Goal: Contribute content

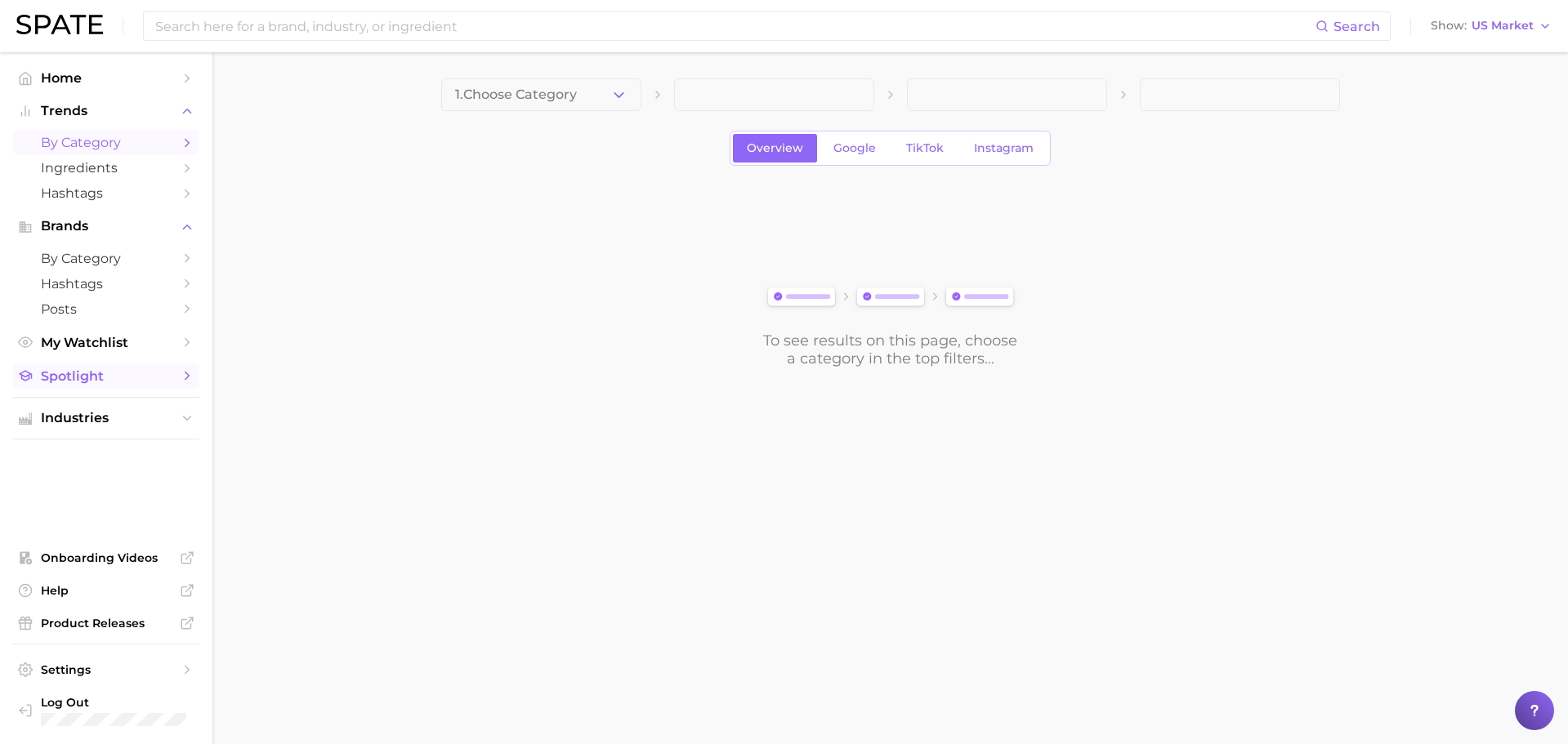
click at [100, 373] on span "Spotlight" at bounding box center [107, 376] width 131 height 15
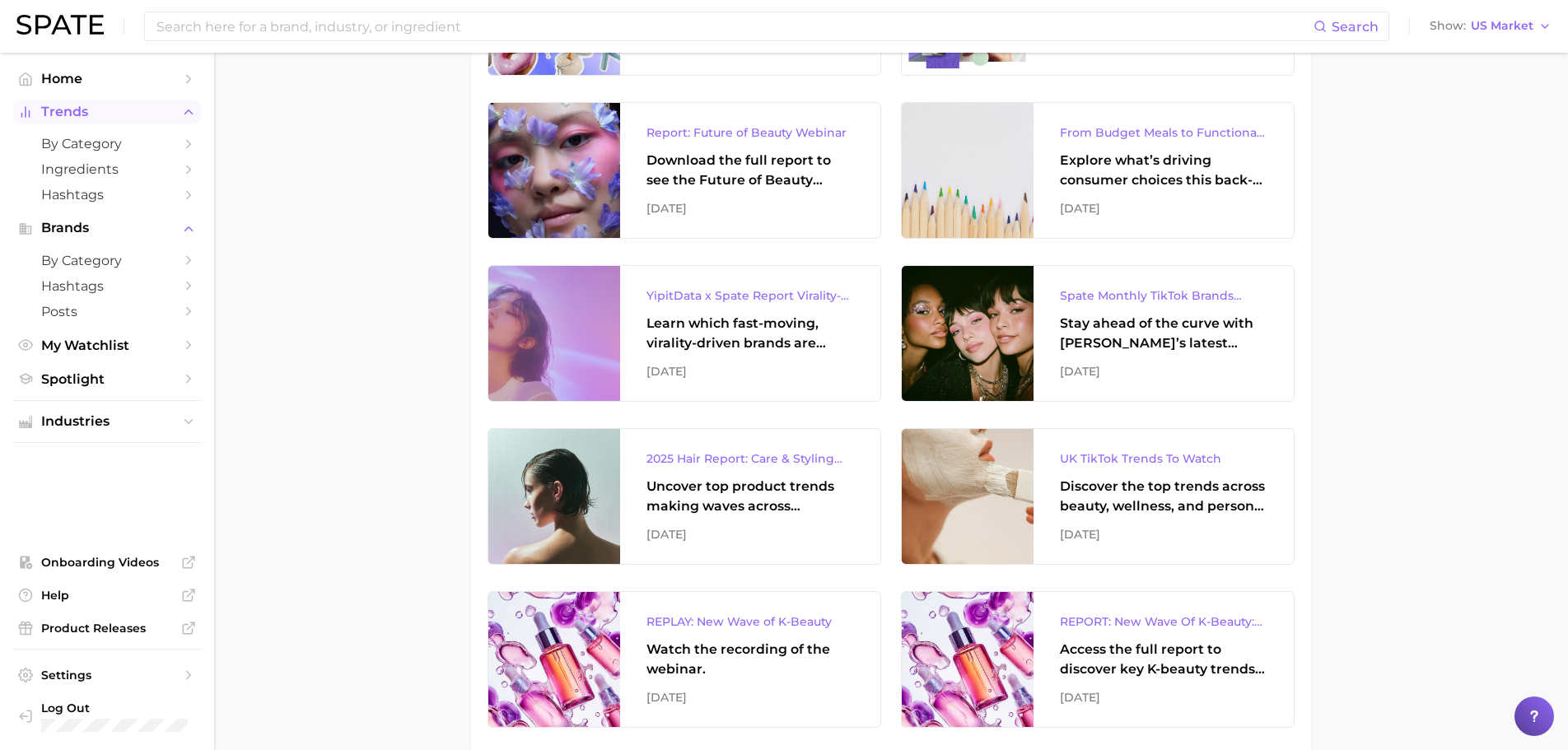
scroll to position [475, 0]
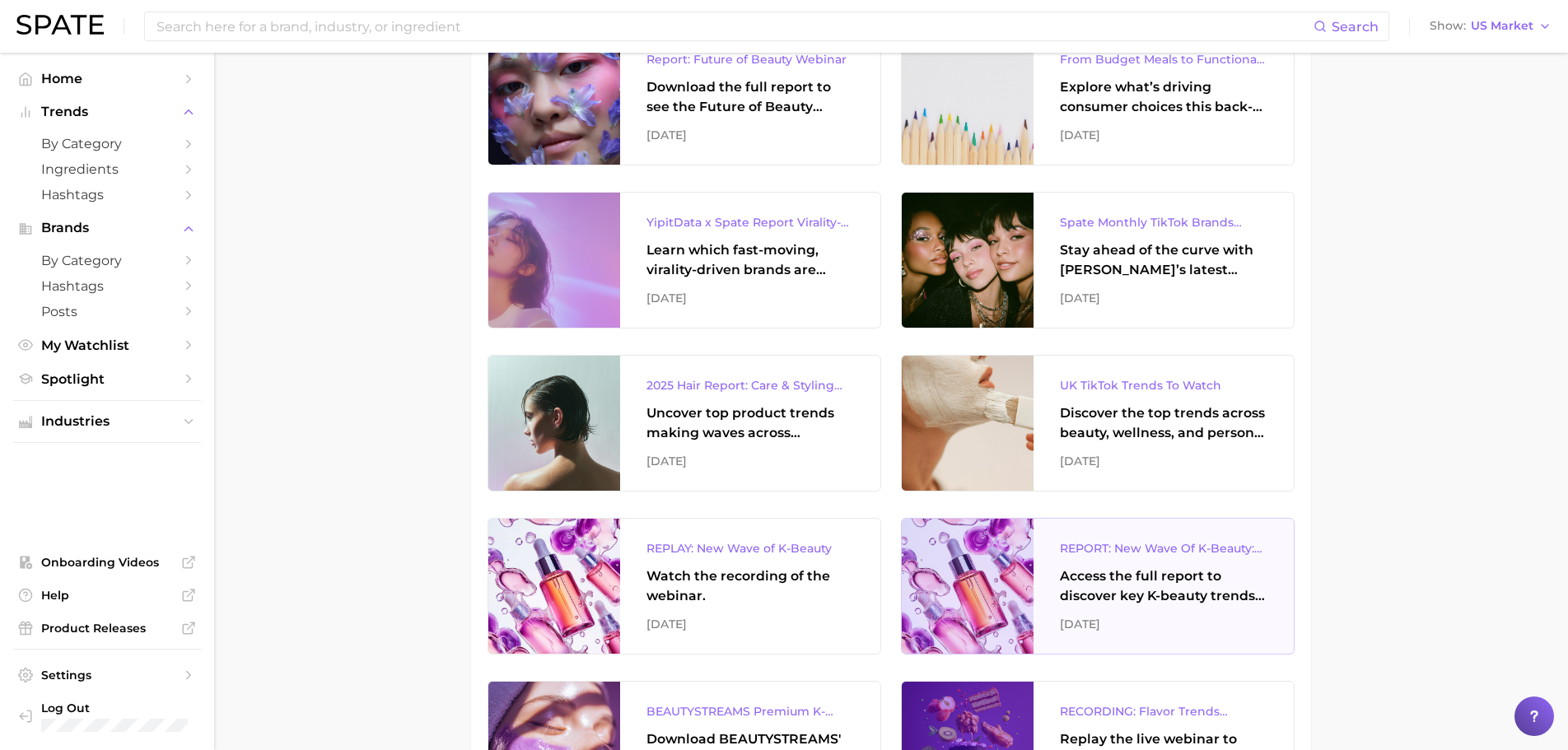
click at [1138, 550] on div "REPORT: New Wave Of K-Beauty: [GEOGRAPHIC_DATA]’s Trending Innovations In Skinc…" at bounding box center [1163, 548] width 207 height 19
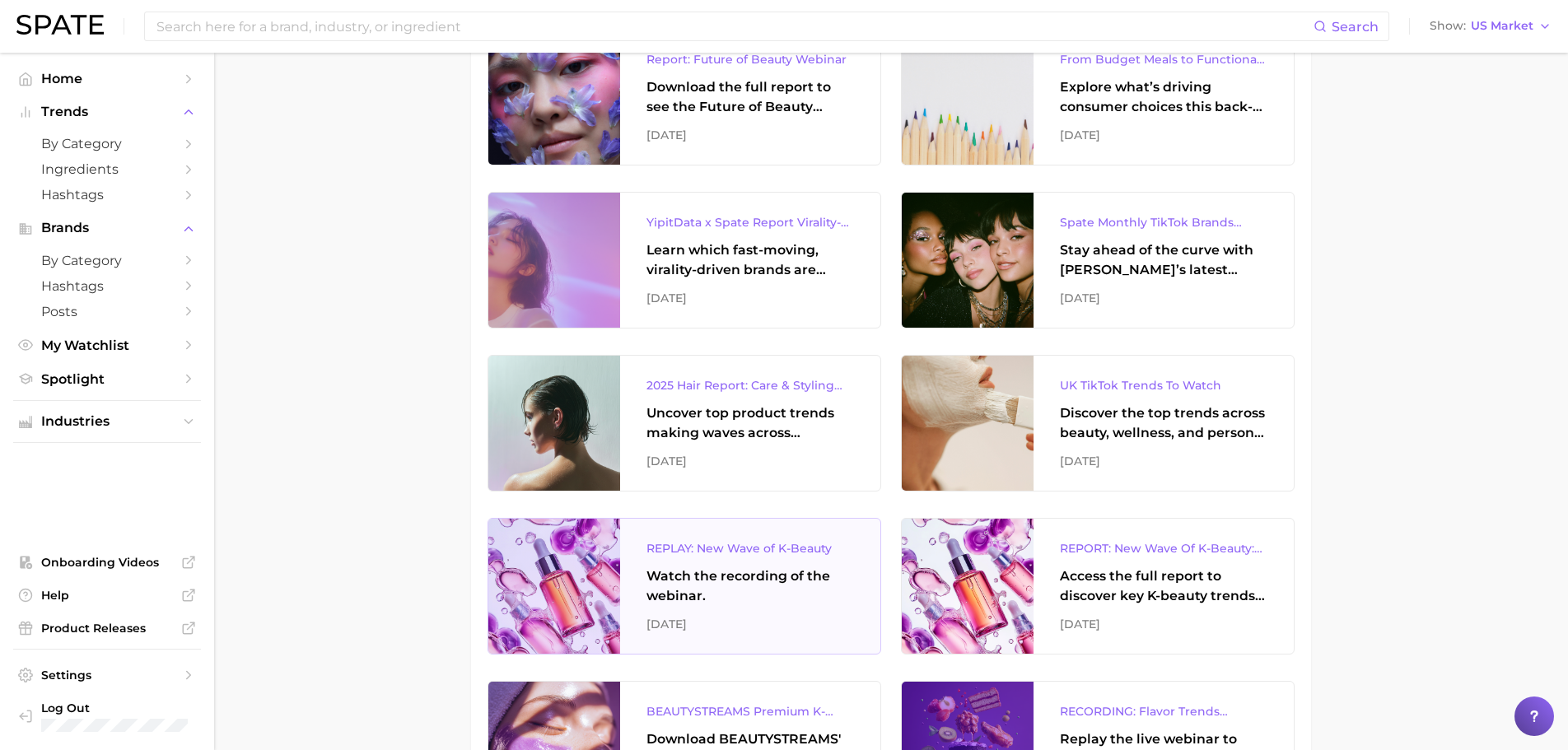
click at [704, 542] on div "REPLAY: New Wave of K-Beauty" at bounding box center [750, 548] width 207 height 19
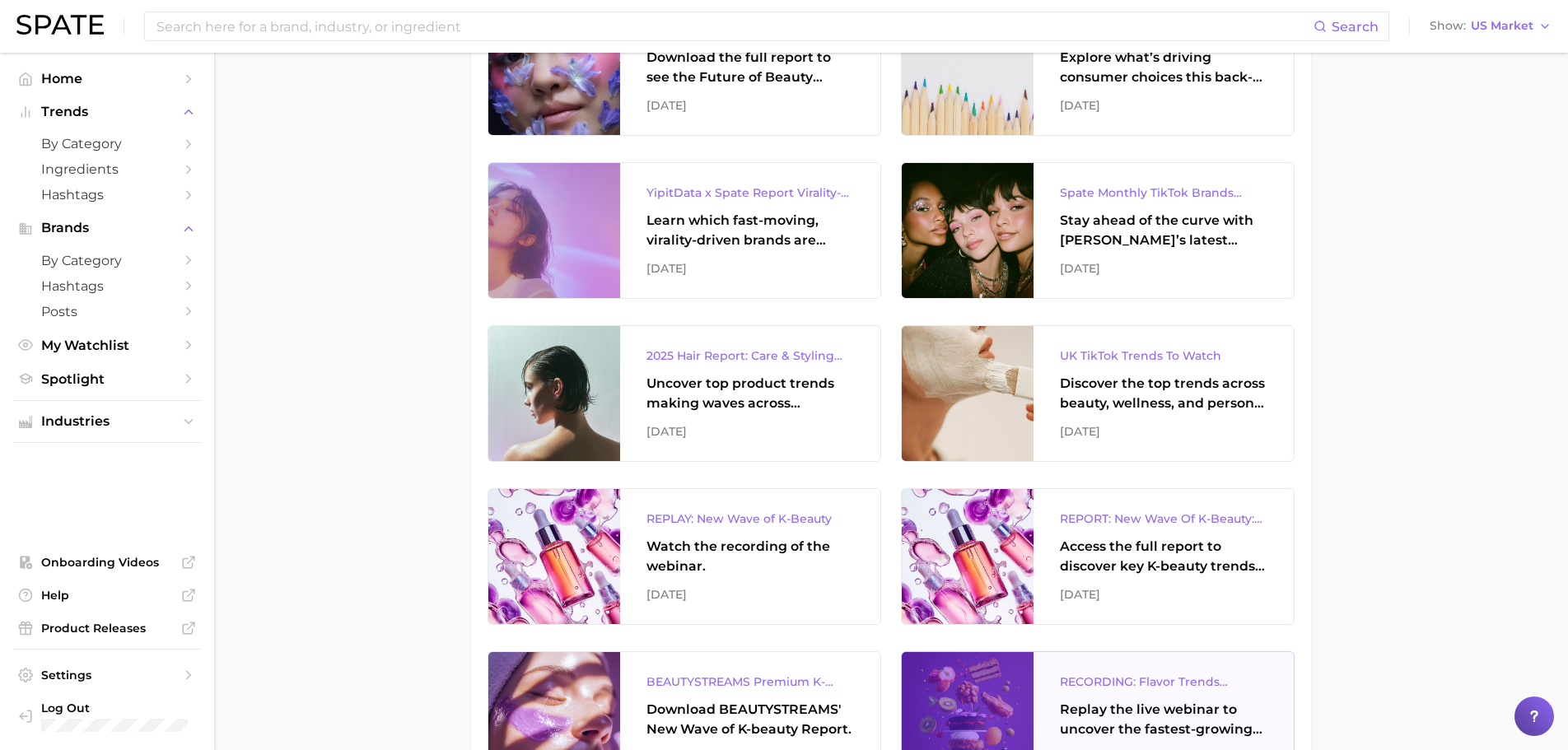
scroll to position [589, 0]
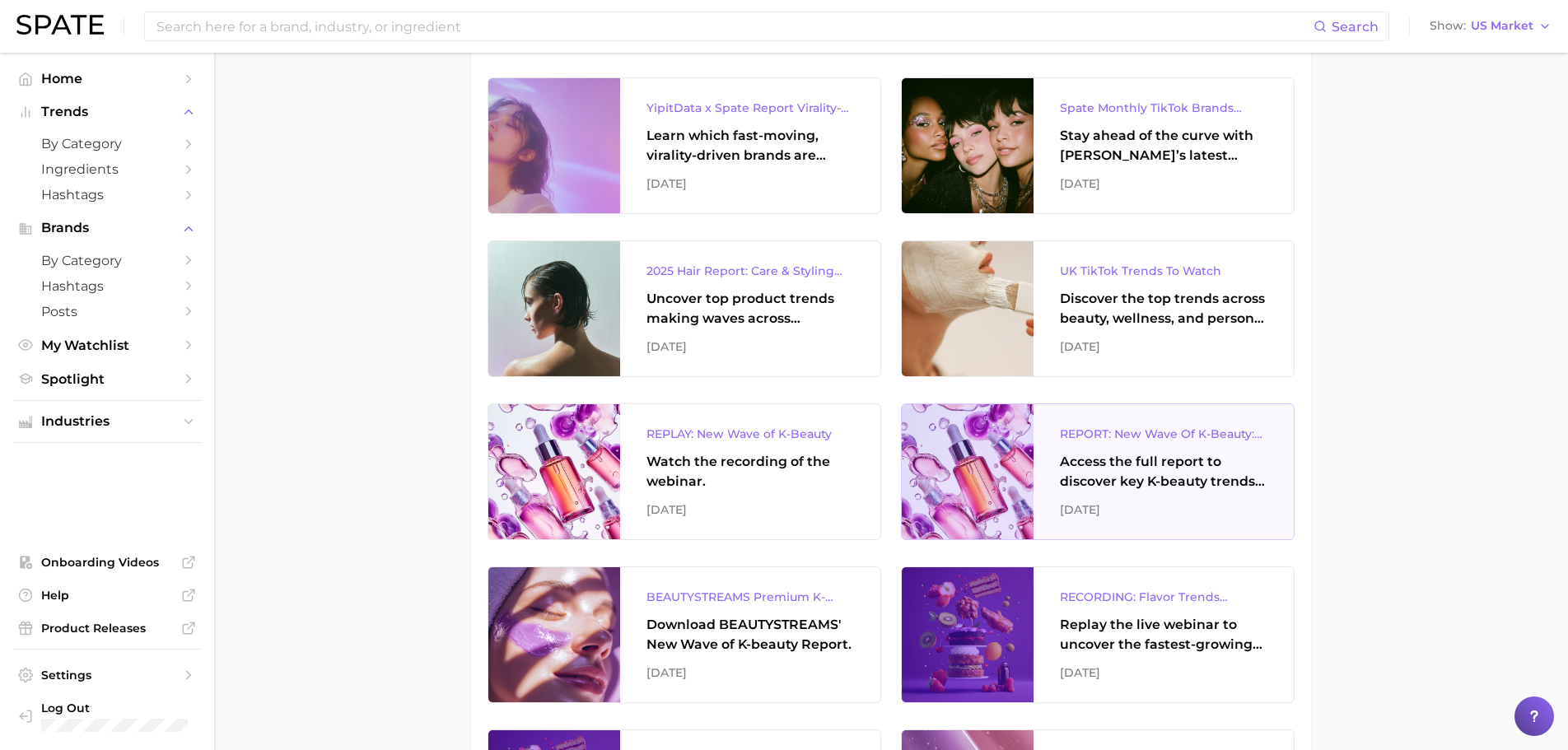
click at [1135, 435] on div "REPORT: New Wave Of K-Beauty: [GEOGRAPHIC_DATA]’s Trending Innovations In Skinc…" at bounding box center [1163, 434] width 207 height 19
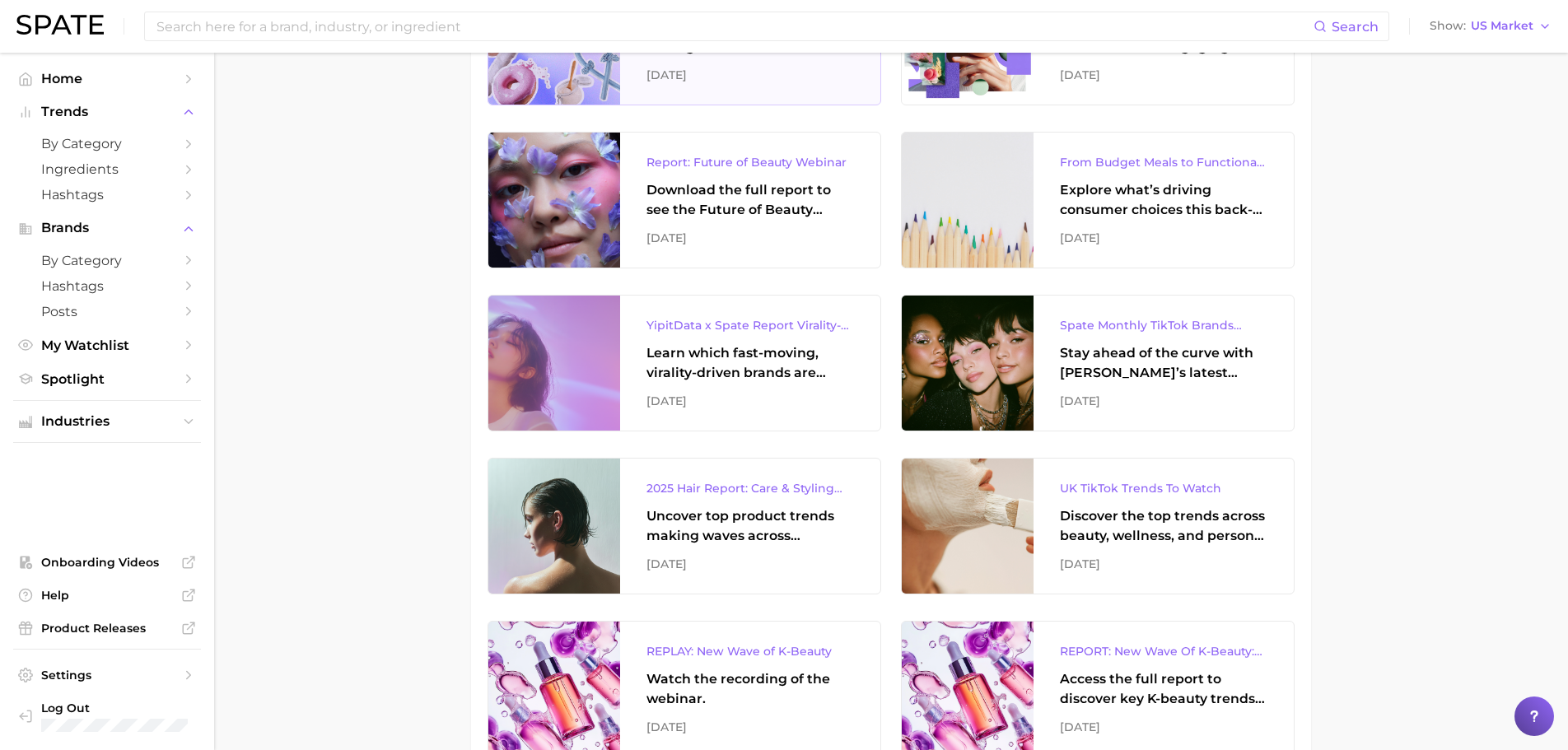
scroll to position [0, 0]
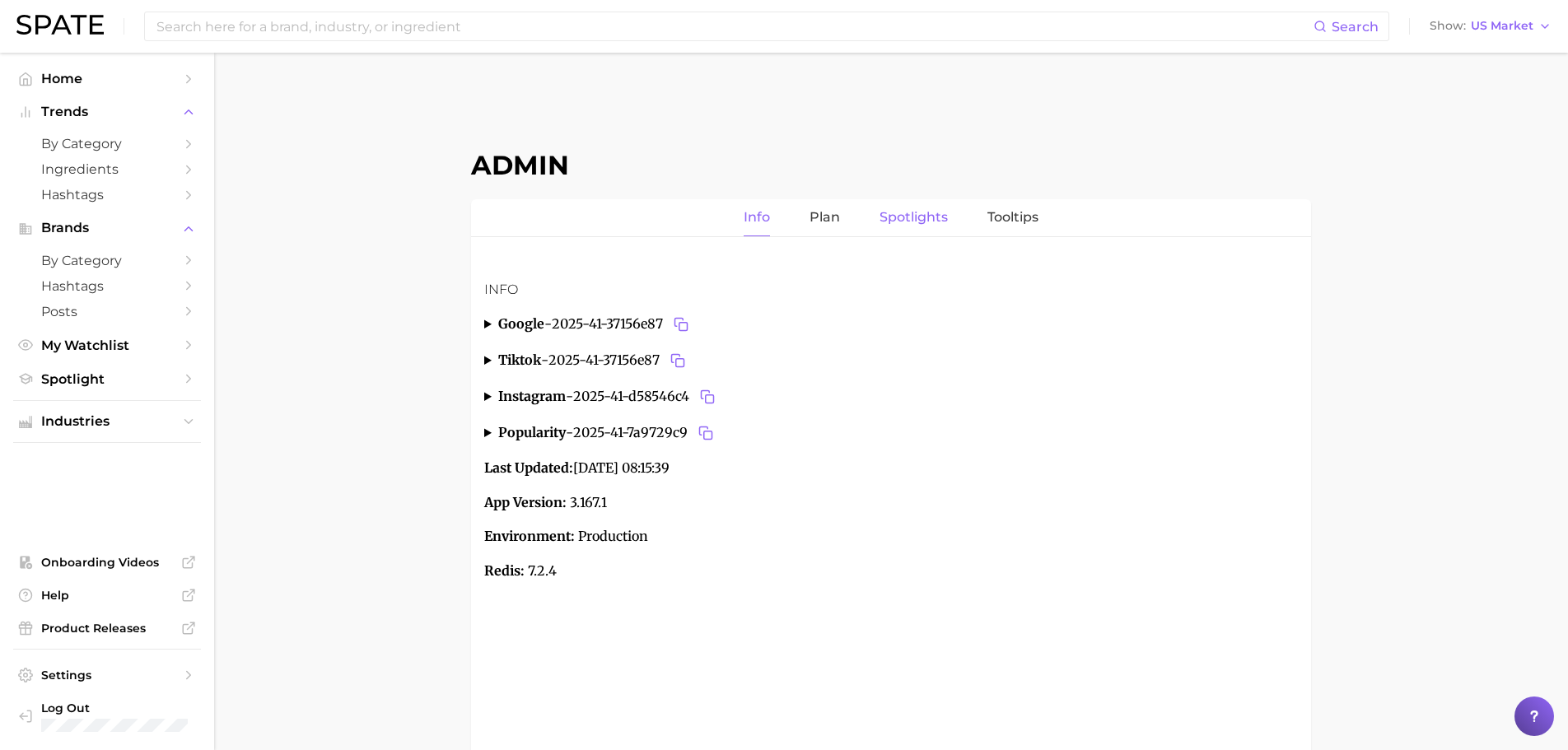
click at [922, 213] on link "Spotlights" at bounding box center [914, 218] width 69 height 37
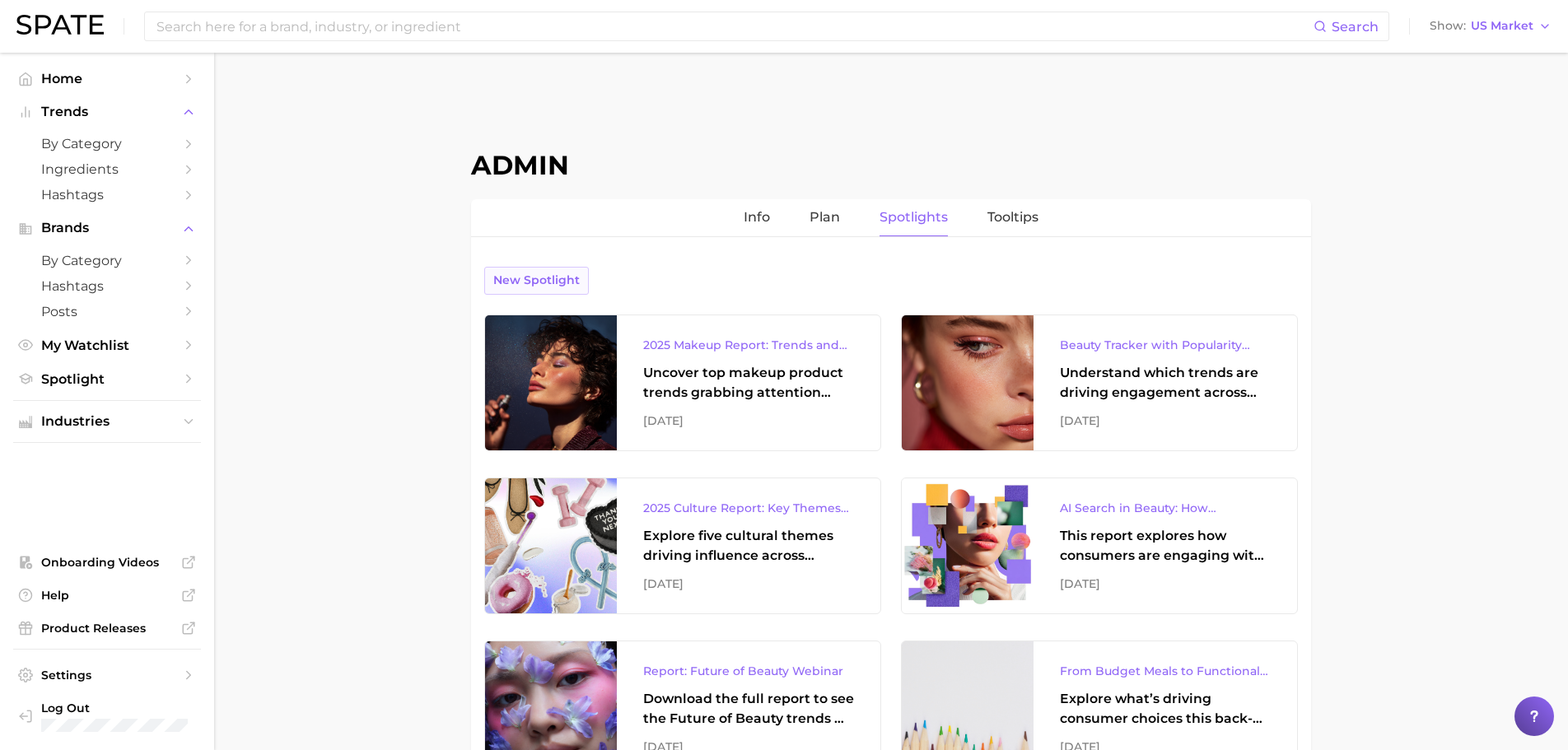
click at [558, 282] on span "New Spotlight" at bounding box center [536, 280] width 86 height 14
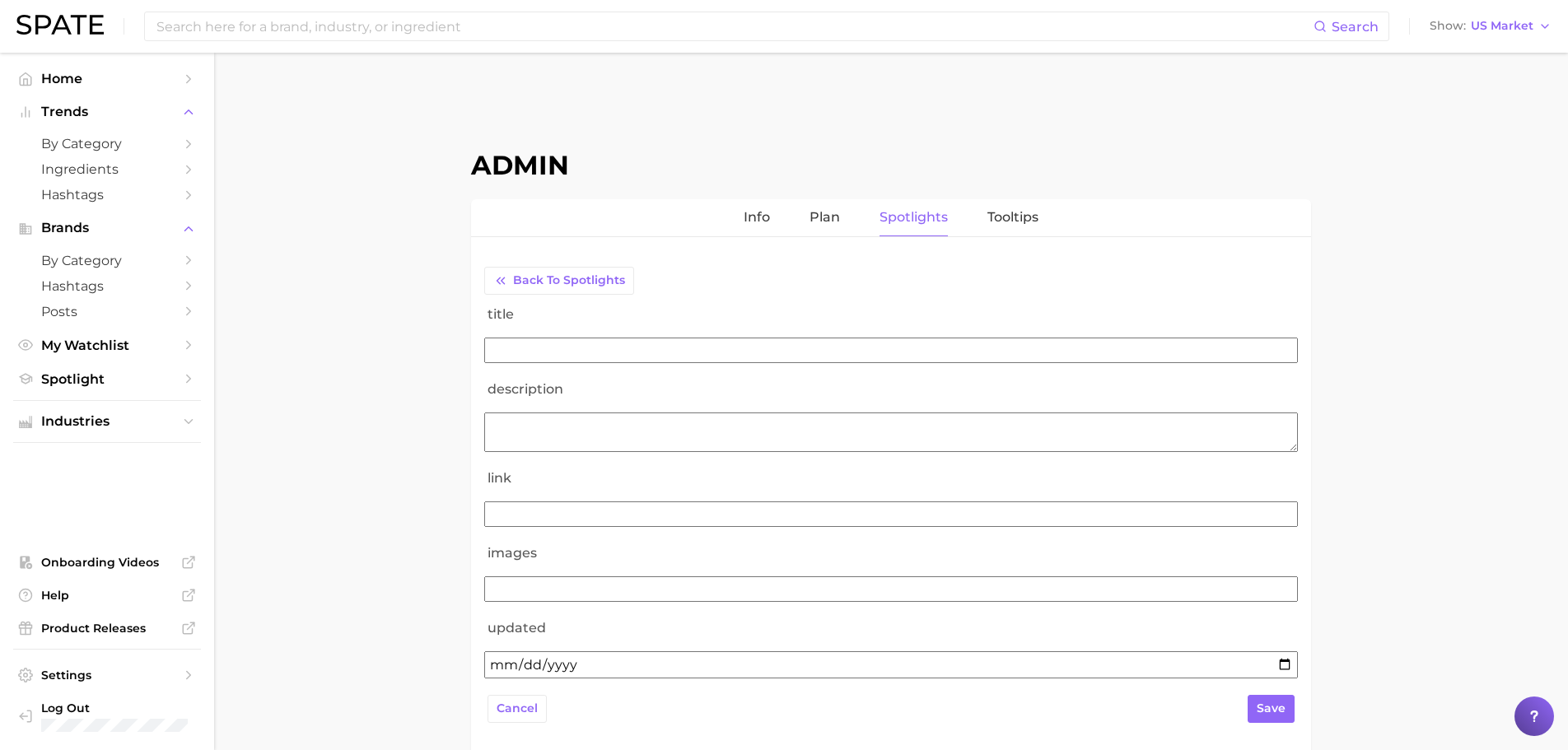
click at [524, 345] on input "title" at bounding box center [890, 350] width 814 height 25
type input "REPORT: Virality to Vitality - How TikTok is Driving Wellness Discovery"
click at [881, 367] on form "title REPORT: Virality to Vitality - How TikTok is Driving Wellness Discovery d…" at bounding box center [890, 514] width 814 height 438
click at [610, 435] on textarea "description" at bounding box center [890, 432] width 814 height 40
click at [610, 512] on input "link" at bounding box center [890, 514] width 814 height 25
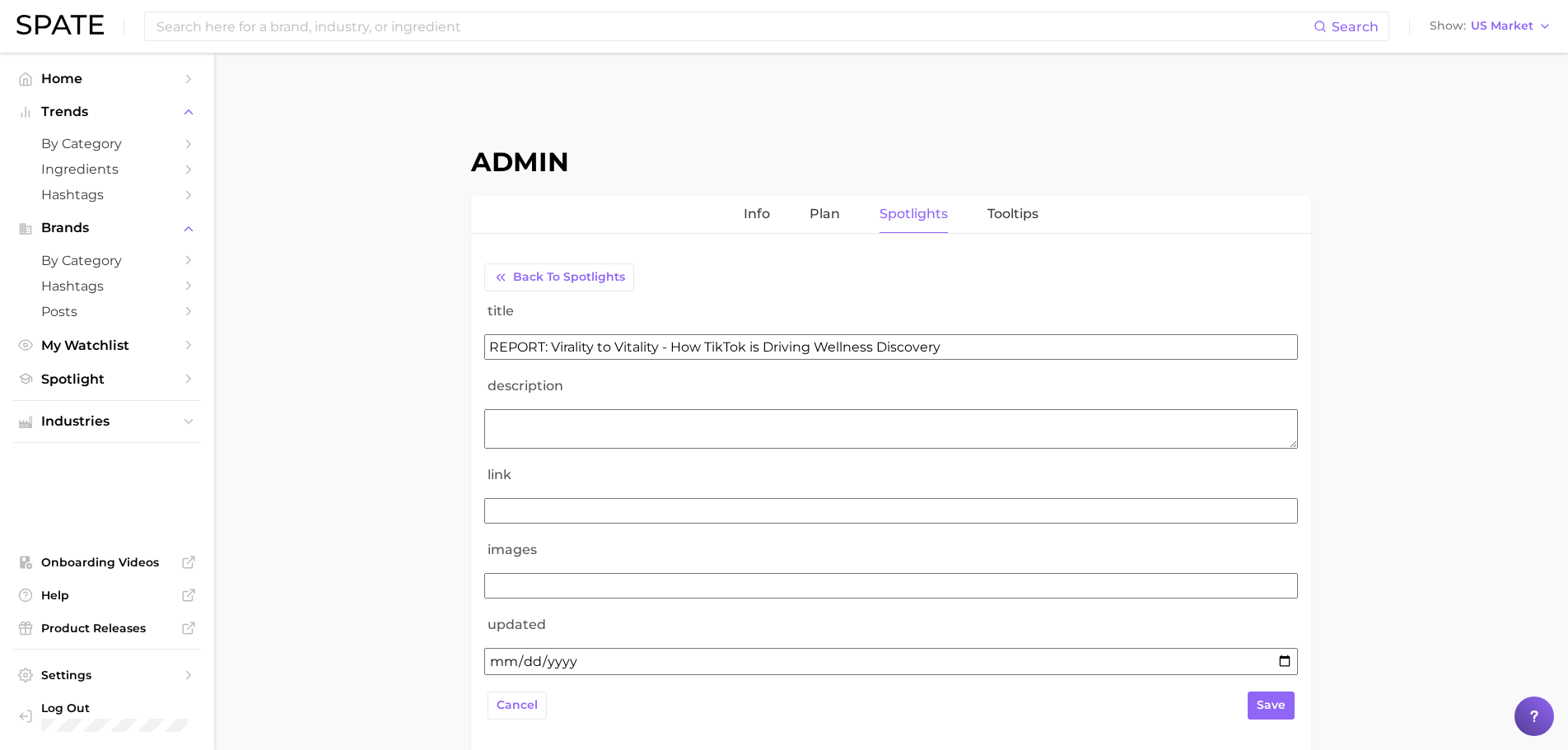
scroll to position [120, 0]
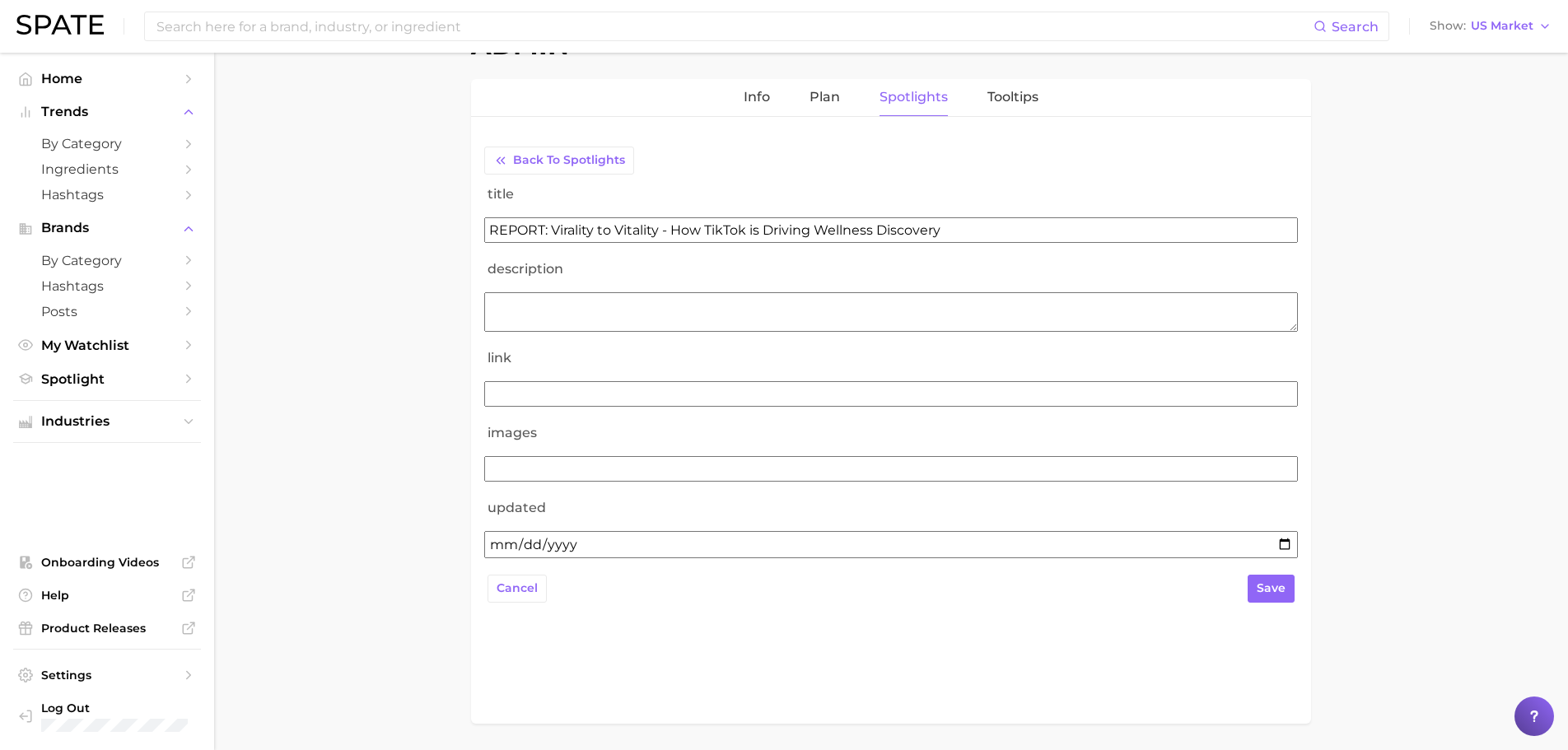
paste input "https://storage.googleapis.com/spate-186619/reports/us/food%20%26%20beverage/Sp…"
type input "https://storage.googleapis.com/spate-186619/reports/us/food%20%26%20beverage/Sp…"
click at [626, 312] on textarea "description" at bounding box center [890, 312] width 814 height 40
paste textarea "how TikTok is reshaping the wellness landscape, from product discovery to brand…"
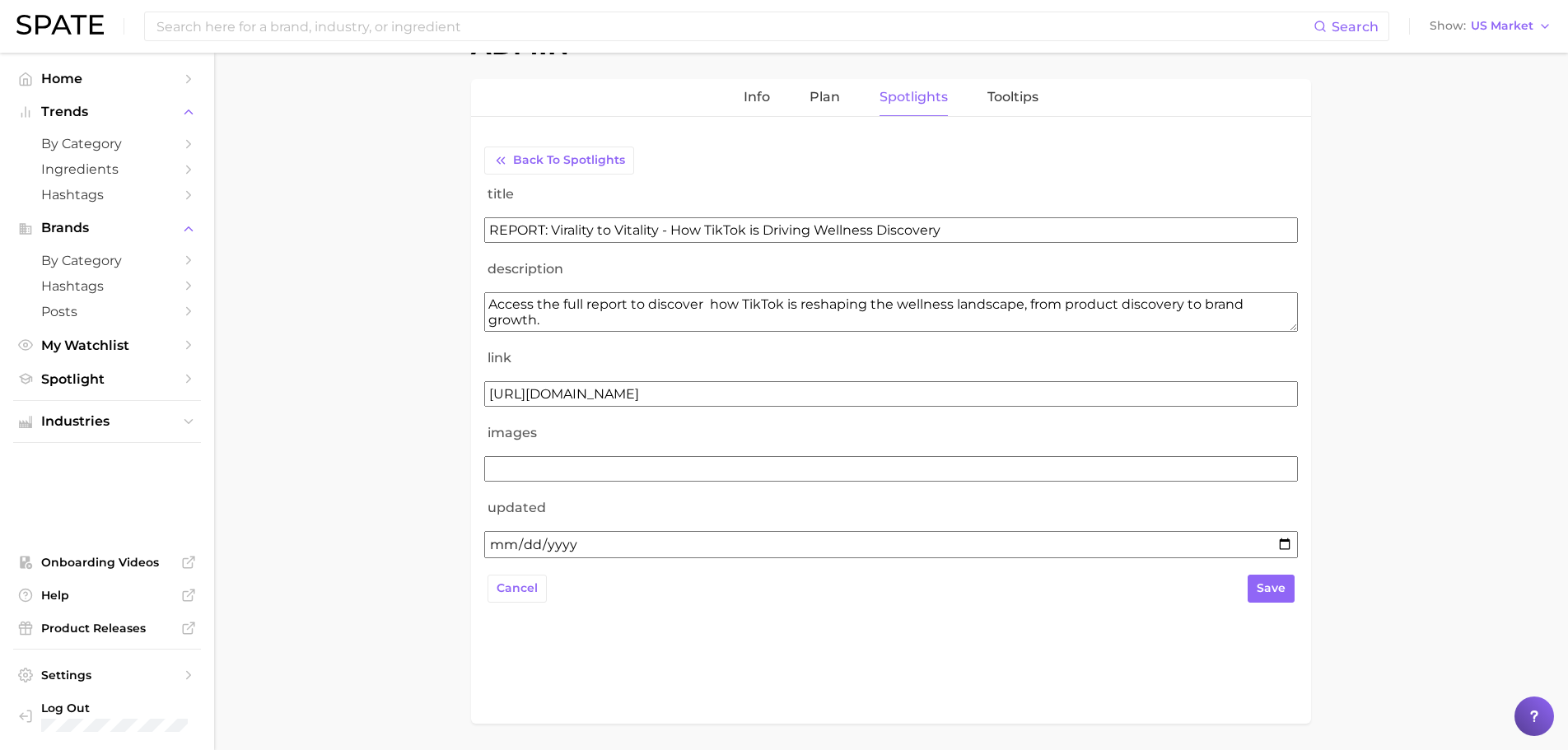
click at [689, 304] on textarea "Access the full report to discover how TikTok is reshaping the wellness landsca…" at bounding box center [890, 312] width 814 height 40
type textarea "Access the full report to discover how TikTok is reshaping the wellness landsca…"
click at [556, 464] on input "images" at bounding box center [890, 468] width 814 height 25
paste input "[URL][DOMAIN_NAME]"
type input "[URL][DOMAIN_NAME]"
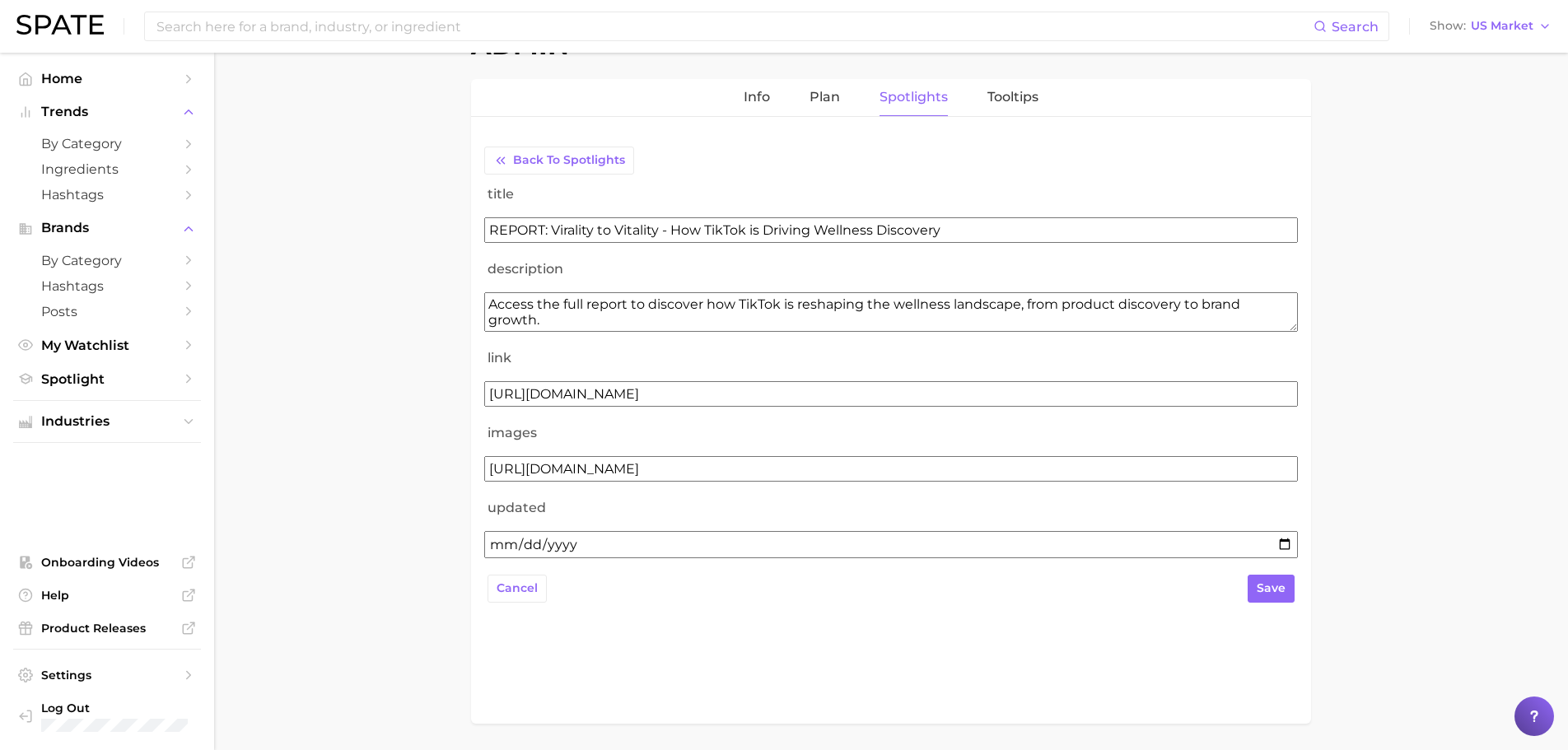
click at [662, 593] on div "cancel save" at bounding box center [890, 588] width 814 height 35
click at [1277, 585] on span "save" at bounding box center [1271, 588] width 29 height 14
click at [544, 543] on input "updated" at bounding box center [890, 545] width 814 height 27
type input "[DATE]"
click at [1272, 589] on span "save" at bounding box center [1271, 588] width 29 height 14
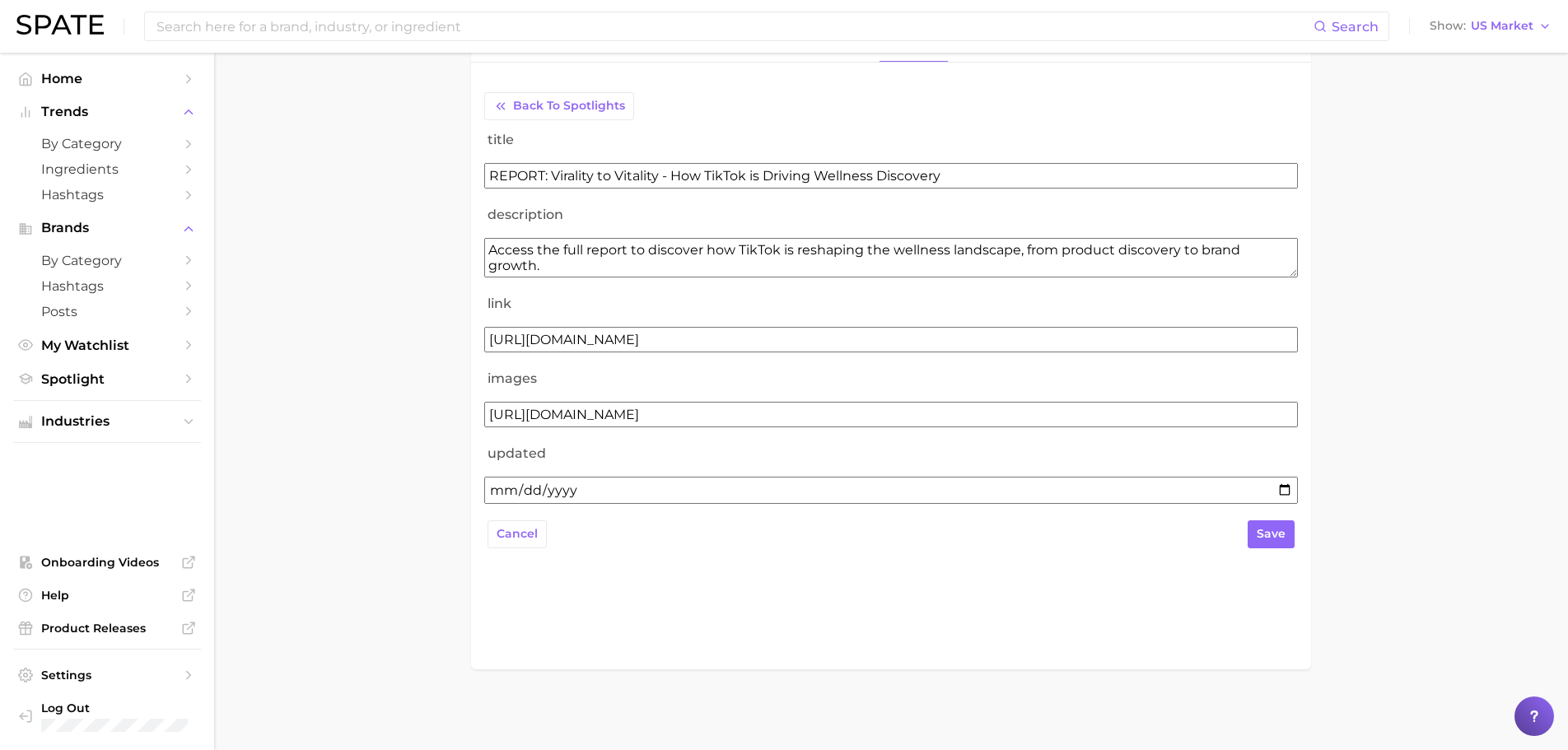
scroll to position [6, 0]
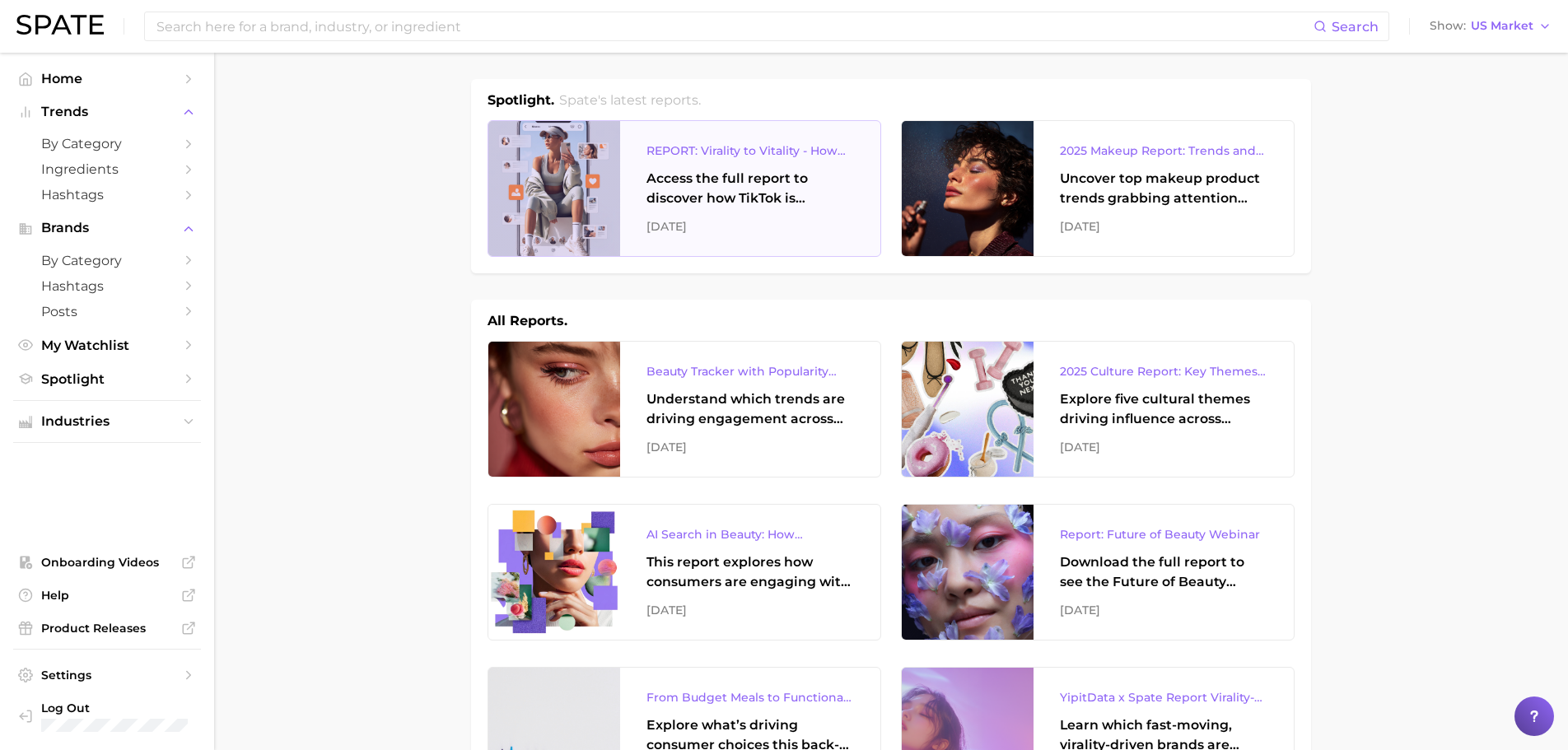
click at [627, 204] on div "REPORT: Virality to Vitality - How TikTok is Driving Wellness Discovery Access …" at bounding box center [750, 189] width 260 height 135
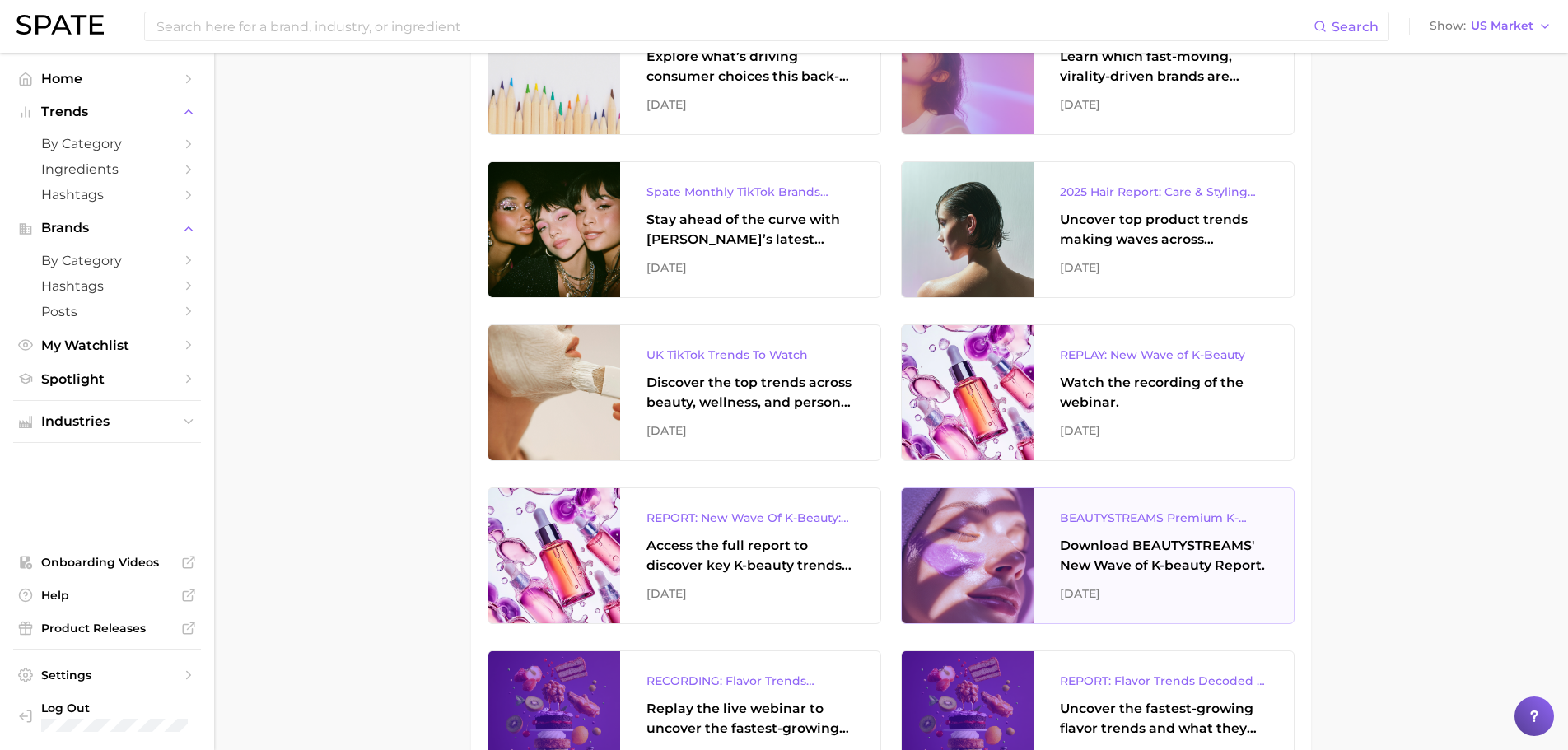
scroll to position [753, 0]
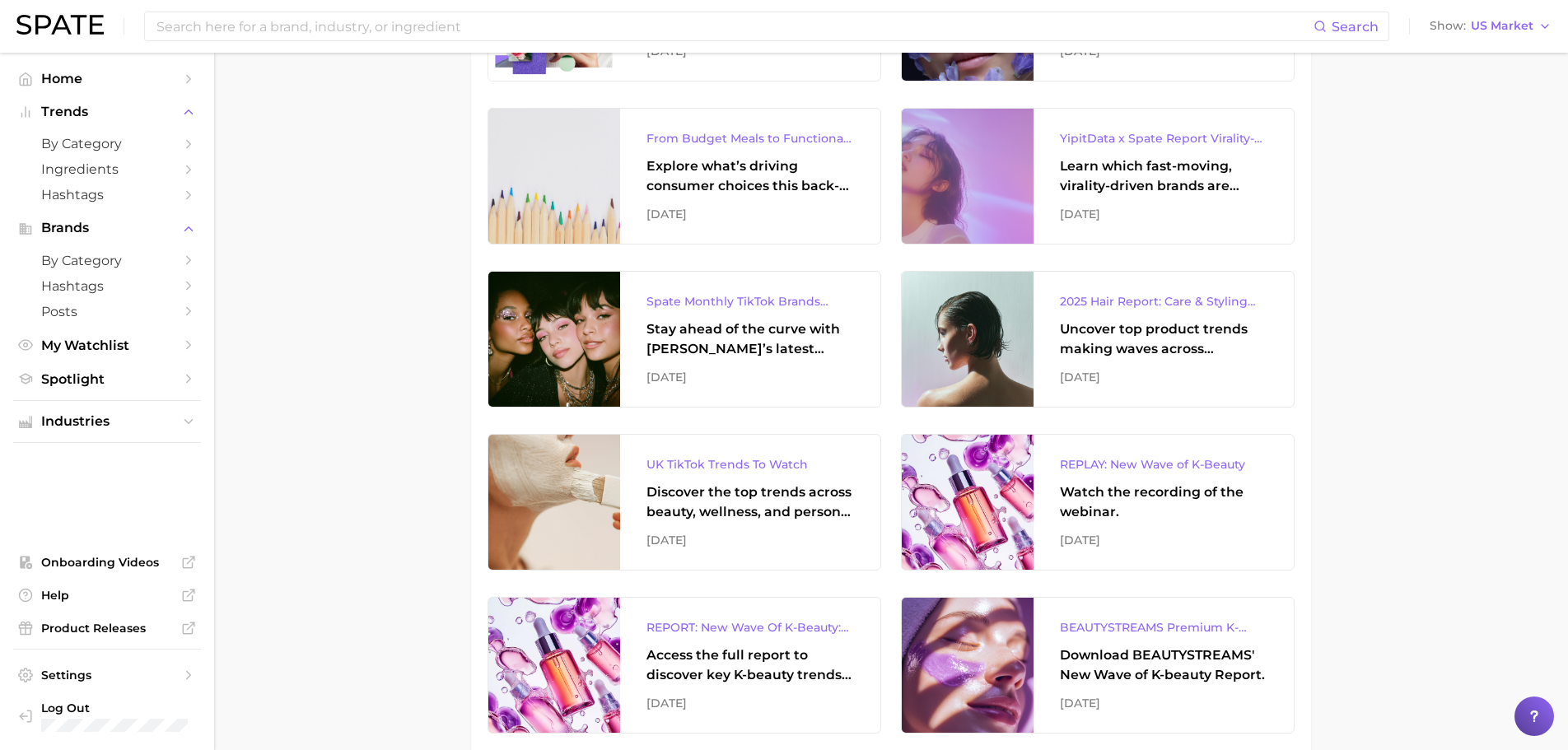
scroll to position [0, 0]
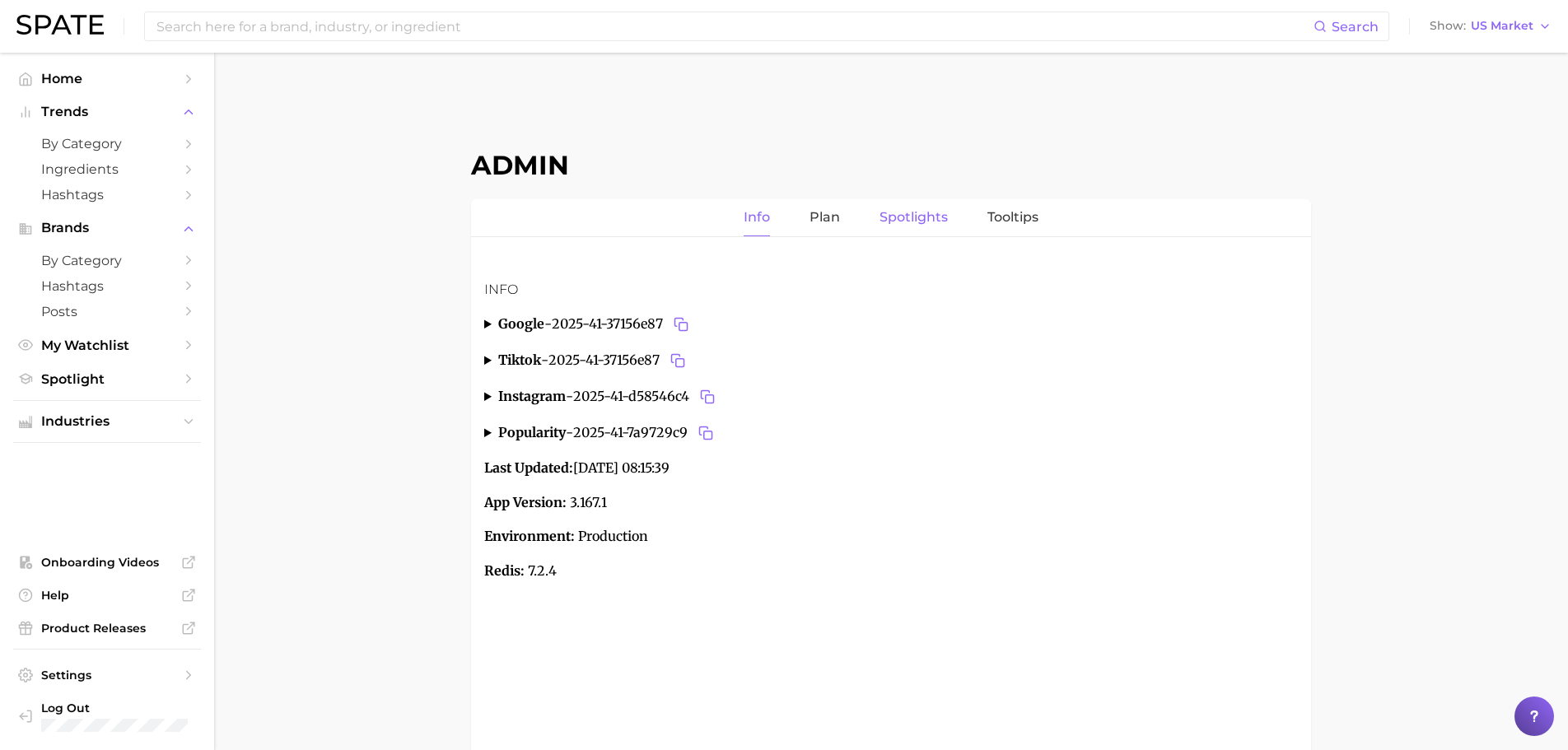
click at [916, 217] on link "Spotlights" at bounding box center [914, 218] width 69 height 37
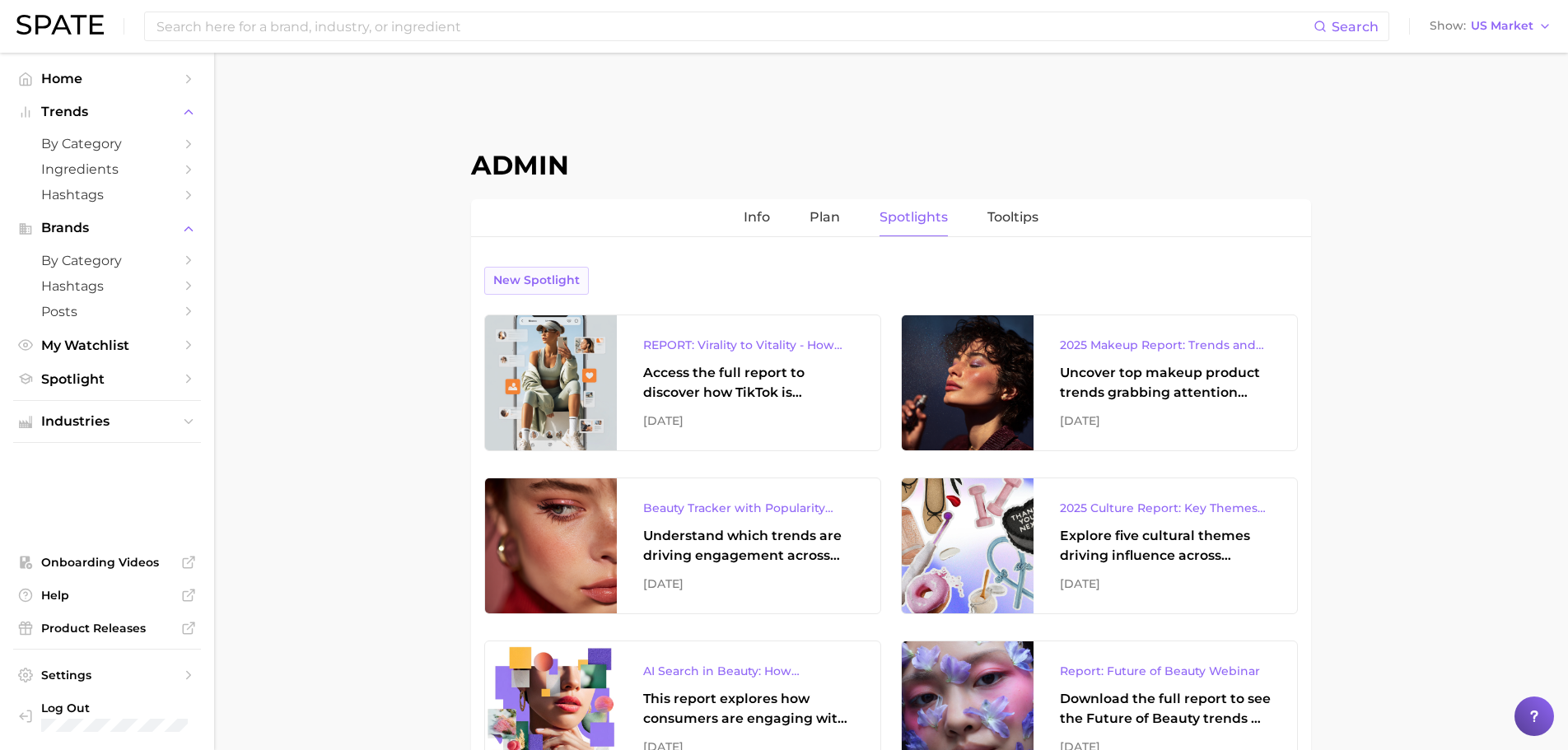
click at [544, 284] on span "New Spotlight" at bounding box center [536, 280] width 86 height 14
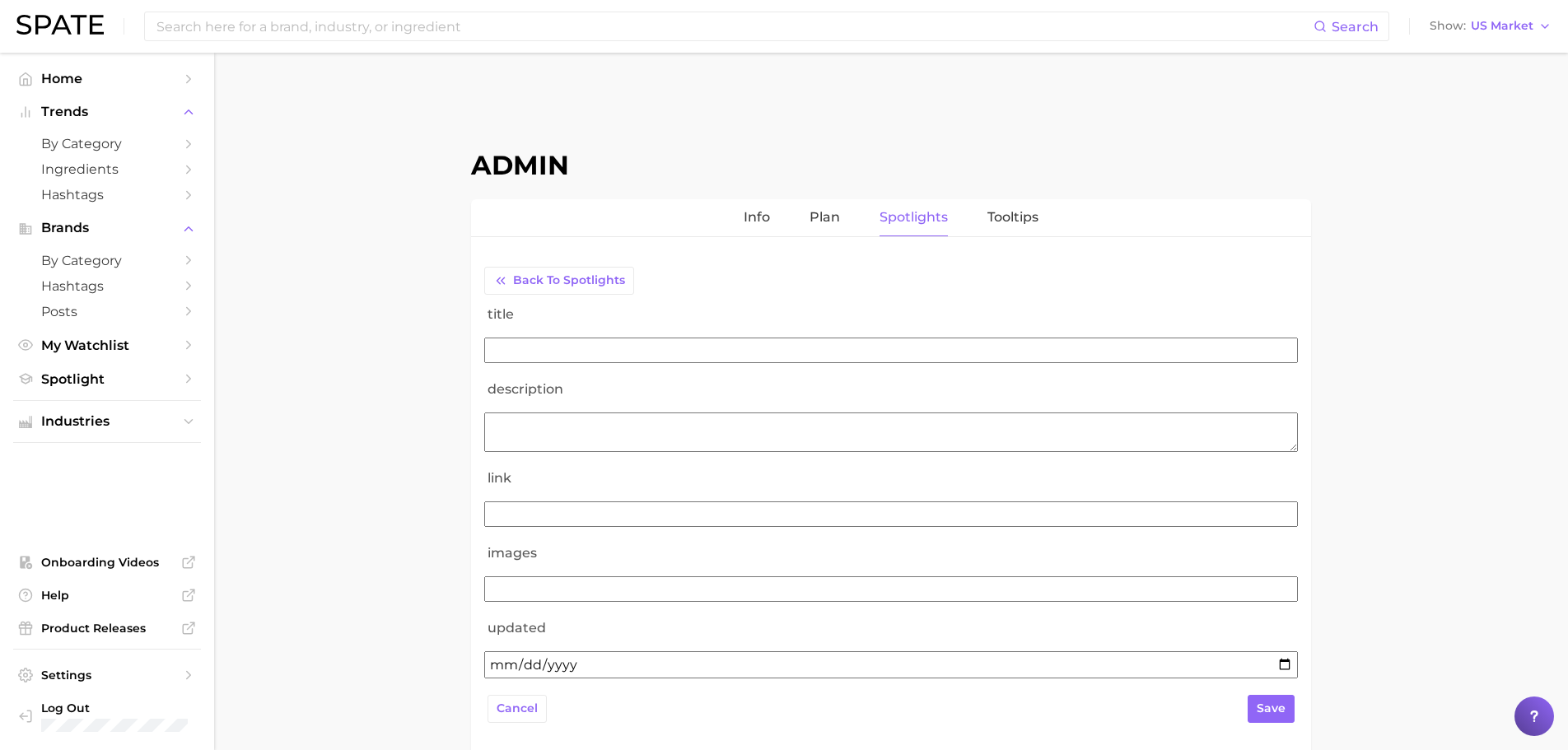
click at [603, 345] on input "title" at bounding box center [890, 350] width 814 height 25
type input "REPLAY: Virality to Vitality - How TikTok is Driving Wellness Discovery"
click at [678, 417] on textarea "description" at bounding box center [890, 432] width 814 height 40
type textarea "Watch the recording of the webinar."
click at [539, 507] on input "link" at bounding box center [890, 514] width 814 height 25
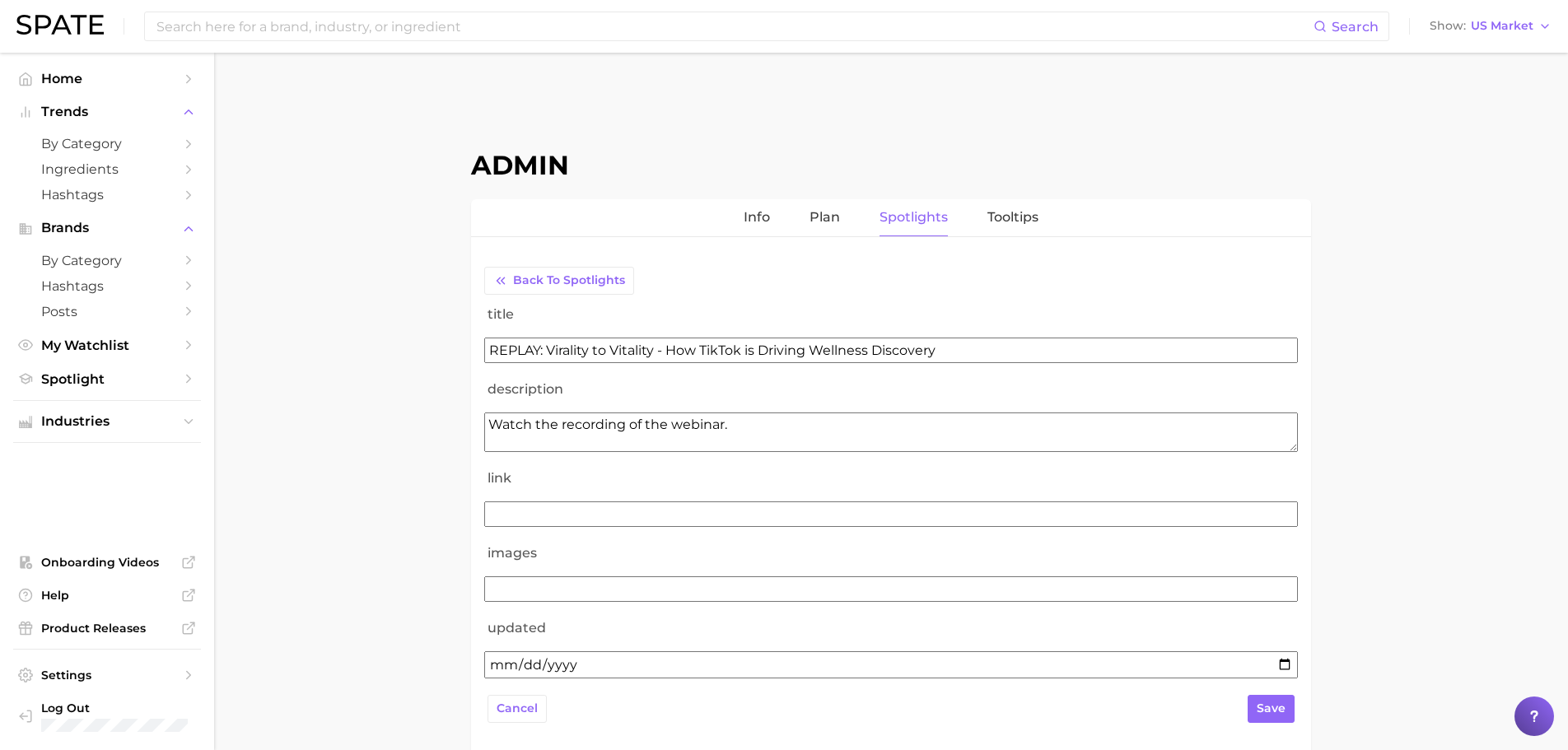
paste input "[URL][DOMAIN_NAME]"
type input "[URL][DOMAIN_NAME]"
click at [584, 583] on input "images" at bounding box center [890, 589] width 814 height 25
paste input "[URL][DOMAIN_NAME]"
type input "[URL][DOMAIN_NAME]"
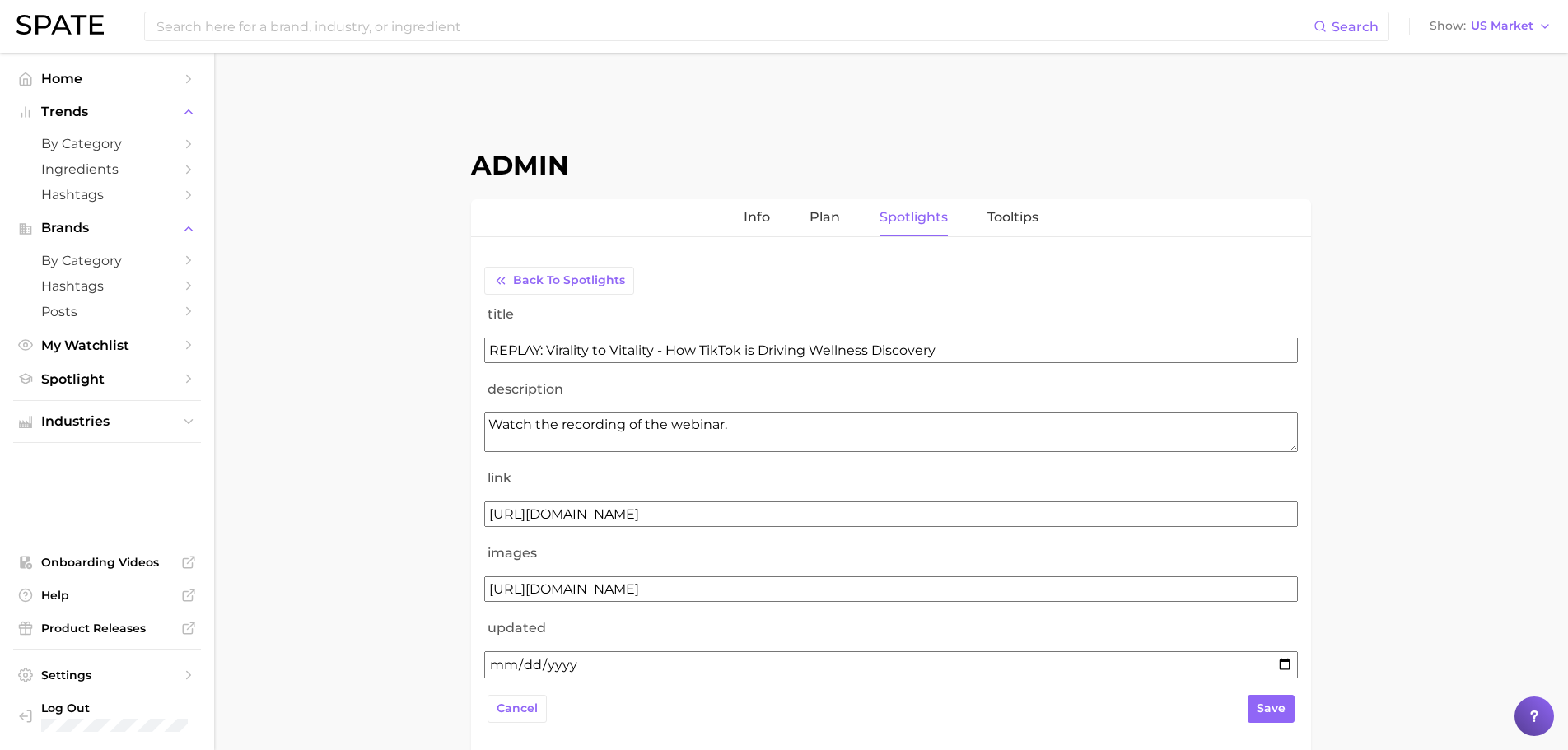
click at [537, 665] on input "updated" at bounding box center [890, 665] width 814 height 27
type input "[DATE]"
click at [1270, 704] on span "save" at bounding box center [1271, 708] width 29 height 14
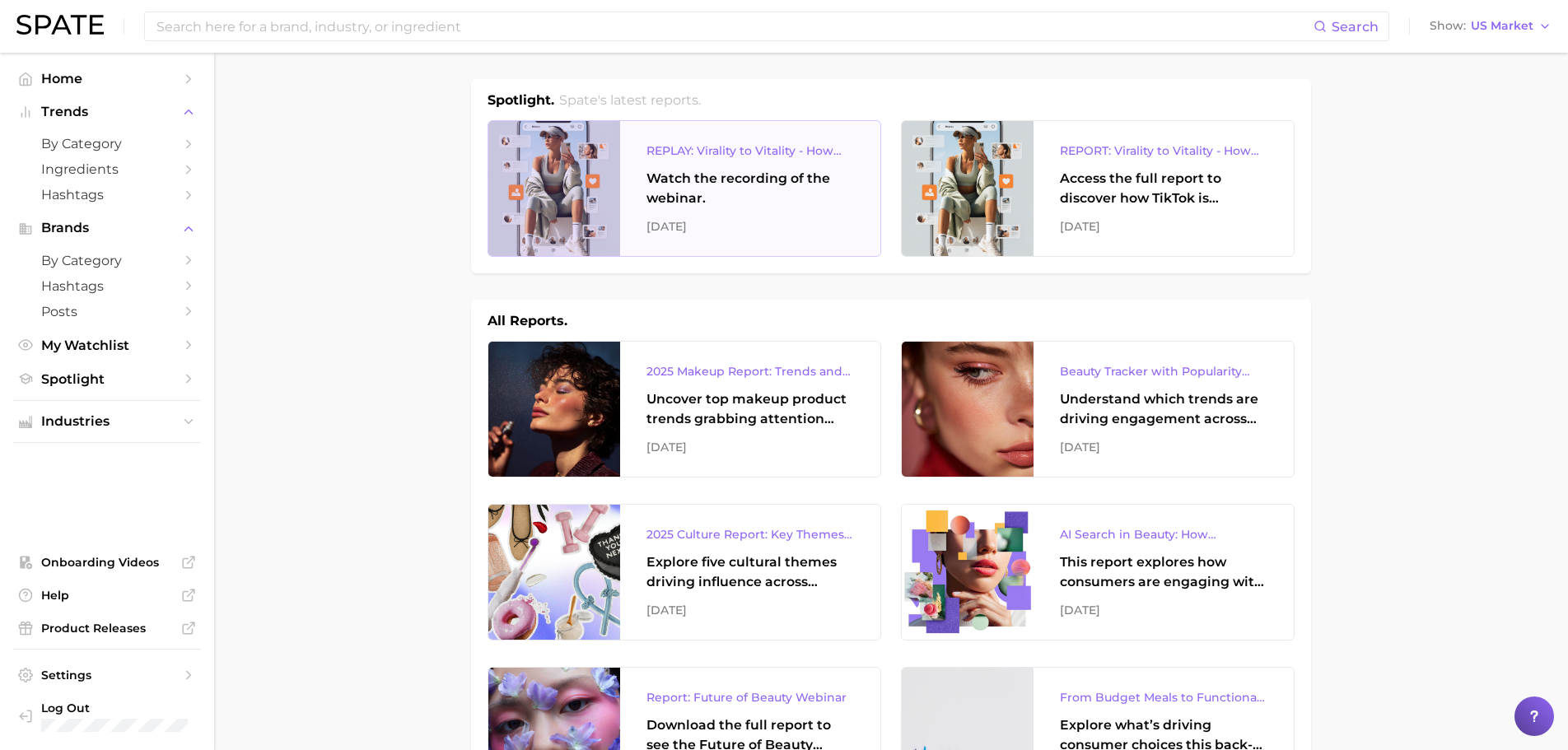
click at [739, 212] on div "REPLAY: Virality to Vitality - How TikTok is Driving Wellness Discovery Watch t…" at bounding box center [750, 189] width 260 height 135
